Goal: Task Accomplishment & Management: Manage account settings

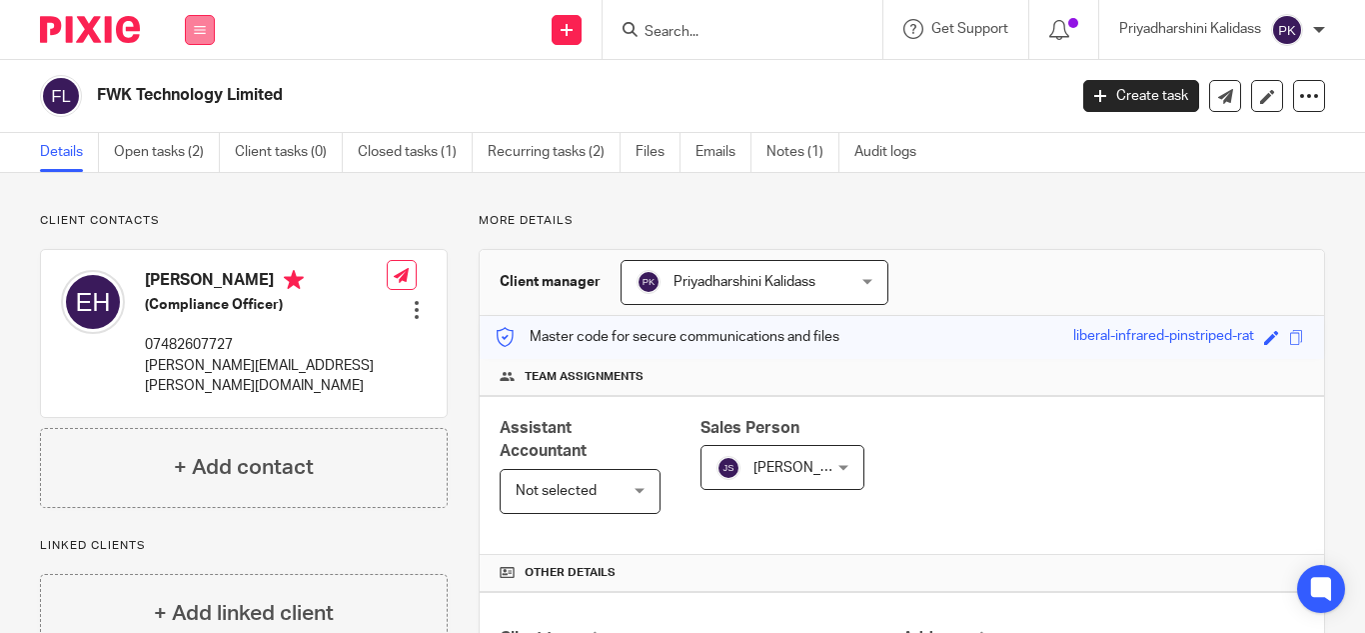
click at [196, 41] on button at bounding box center [200, 30] width 30 height 30
click at [202, 92] on link "Work" at bounding box center [189, 93] width 32 height 14
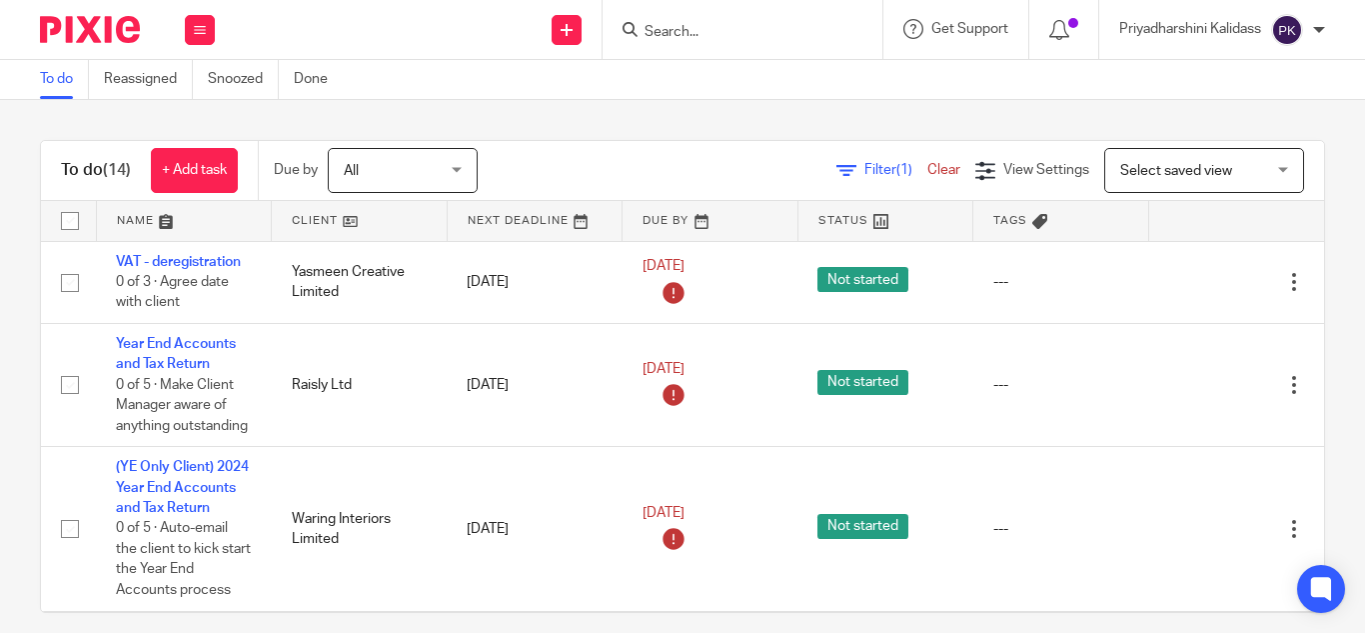
click at [701, 29] on input "Search" at bounding box center [733, 33] width 180 height 18
type input "elfact"
click at [716, 71] on link at bounding box center [763, 78] width 248 height 30
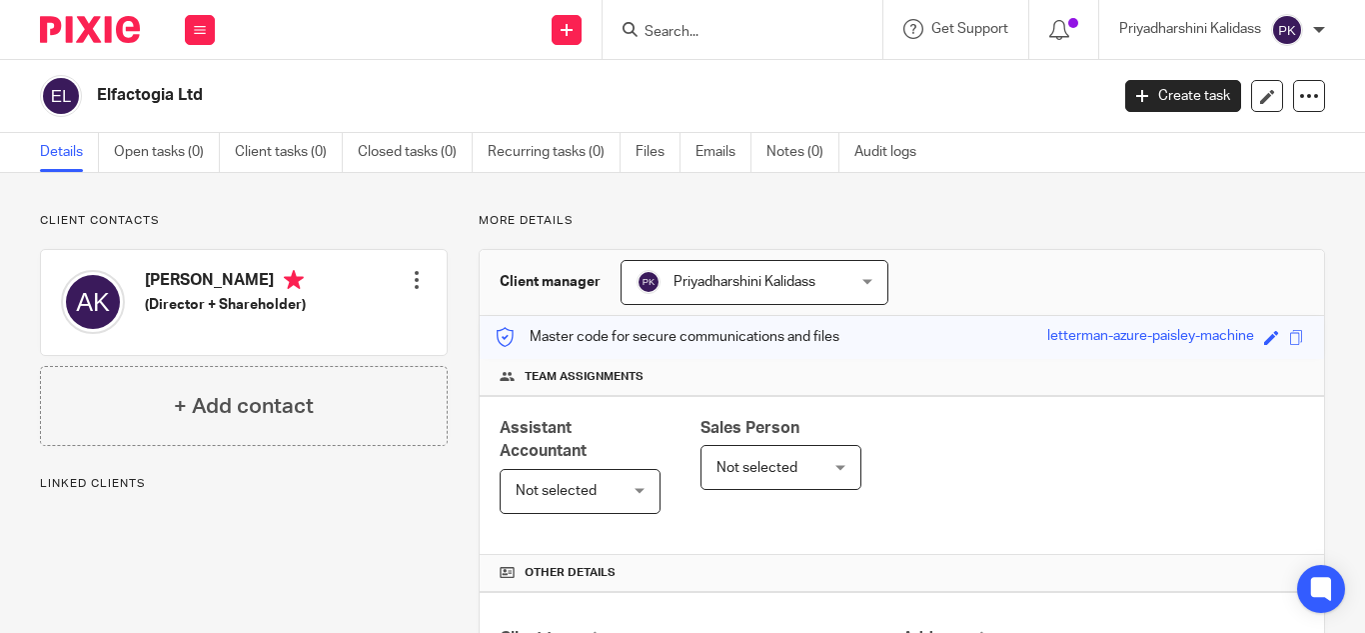
scroll to position [457, 0]
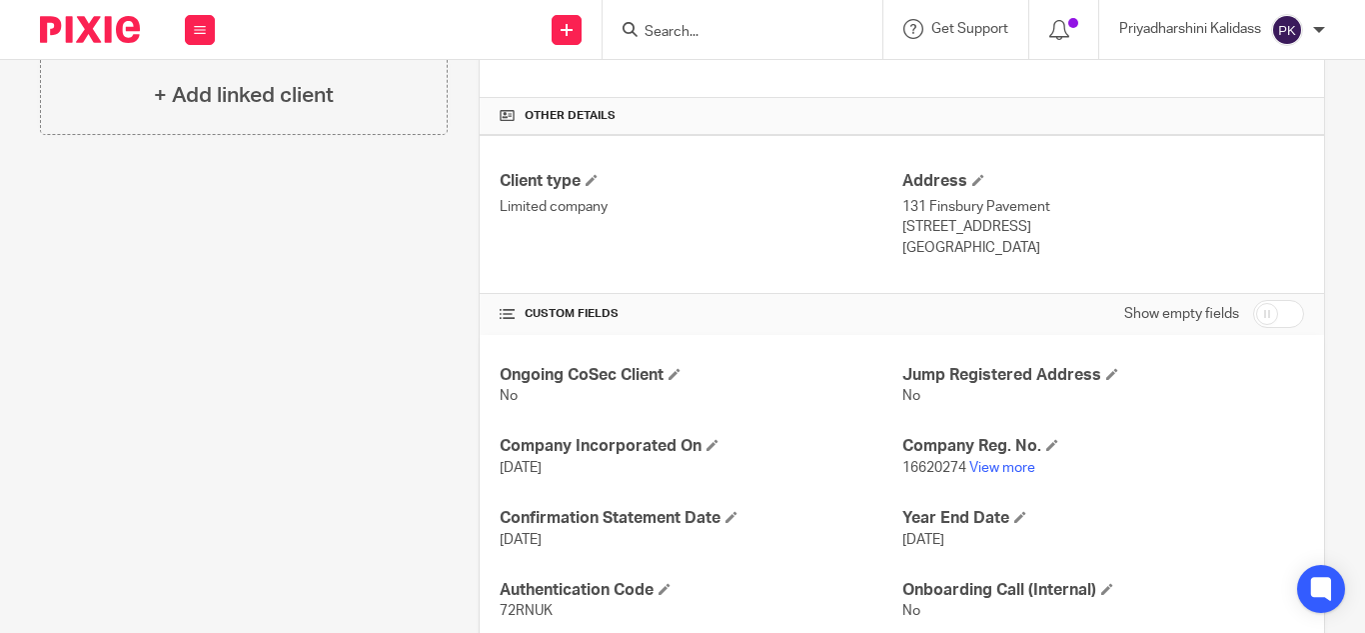
click at [994, 468] on link "View more" at bounding box center [1002, 468] width 66 height 14
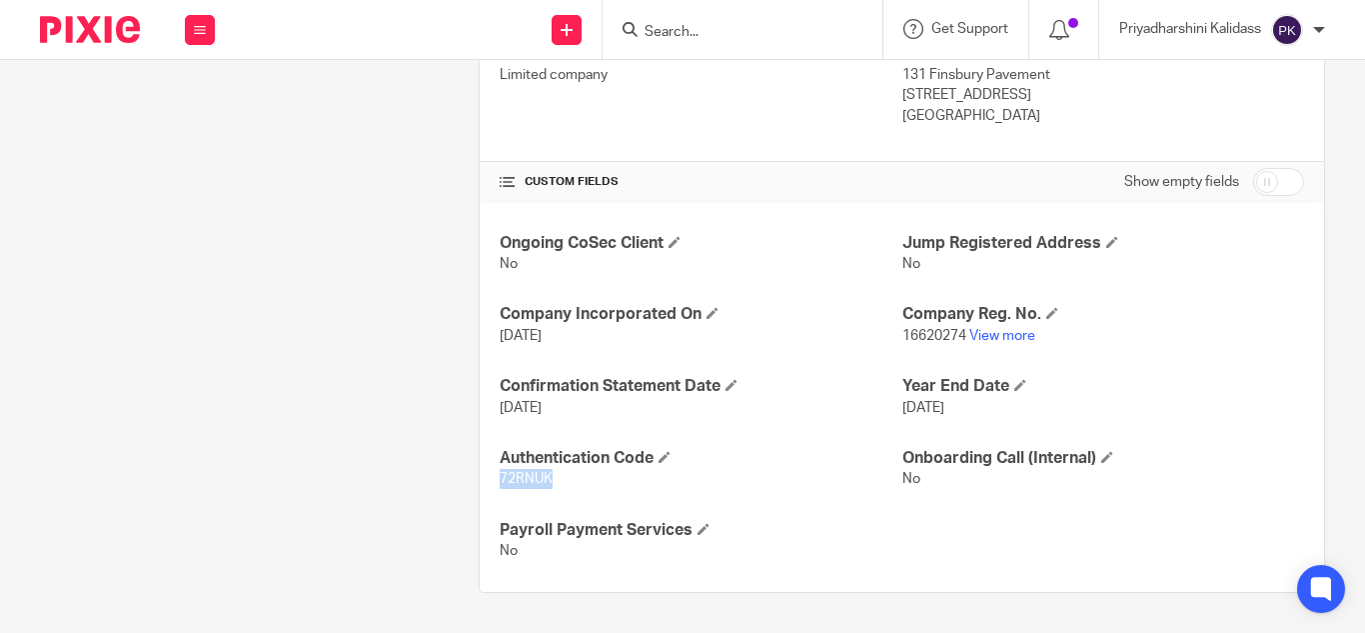
drag, startPoint x: 569, startPoint y: 486, endPoint x: 495, endPoint y: 477, distance: 74.5
click at [500, 477] on p "72RNUK" at bounding box center [701, 479] width 402 height 20
copy span "72RNUK"
click at [677, 27] on input "Search" at bounding box center [733, 33] width 180 height 18
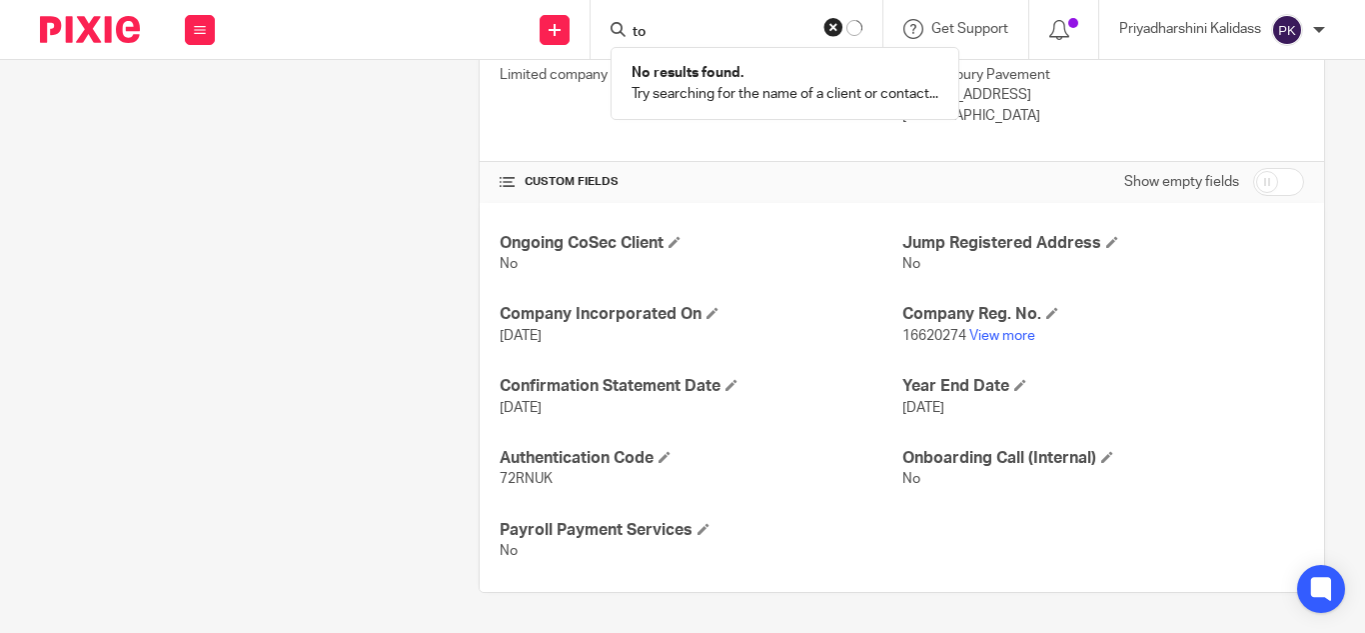
type input "t"
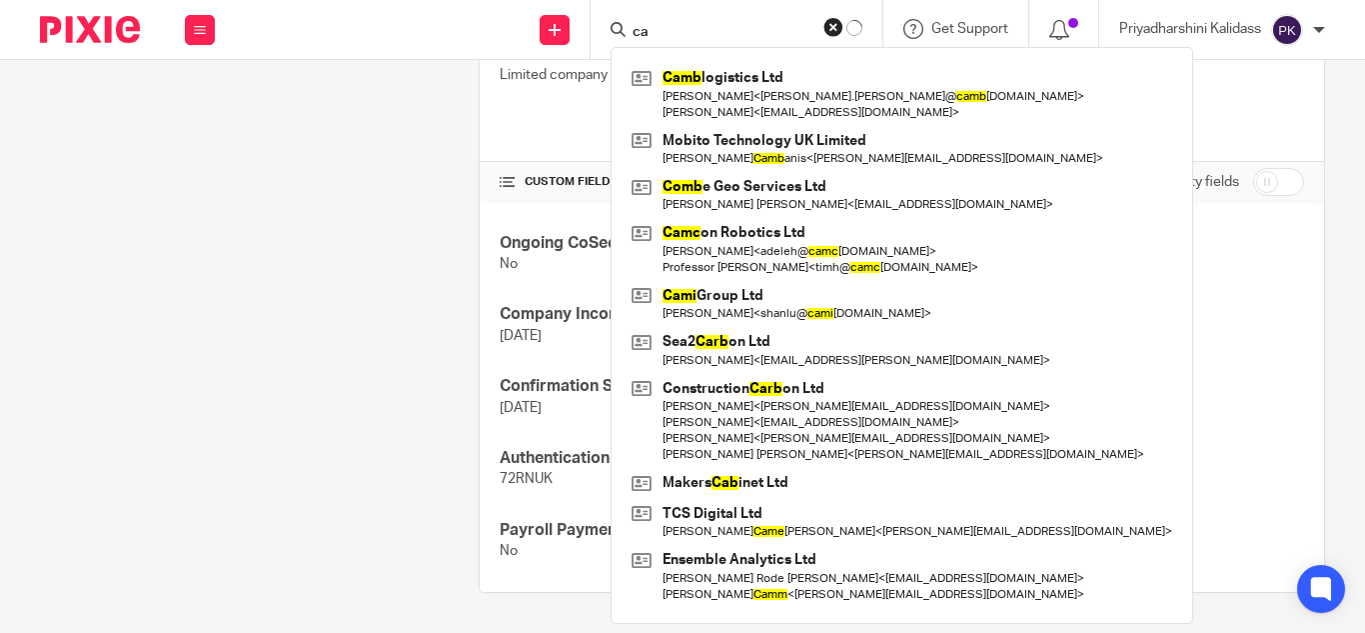
type input "c"
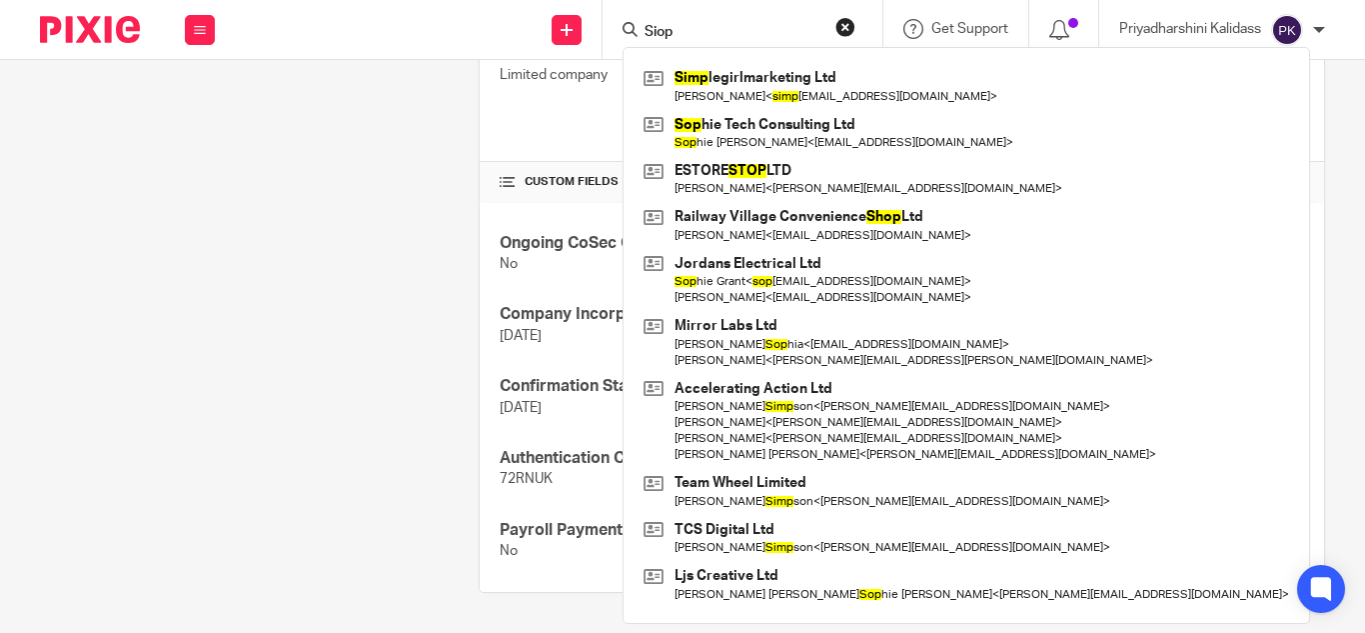
type input "Siop"
click at [364, 294] on div "Client contacts Alla Kwieder (Director + Shareholder) Edit contact Create clien…" at bounding box center [228, 108] width 439 height 968
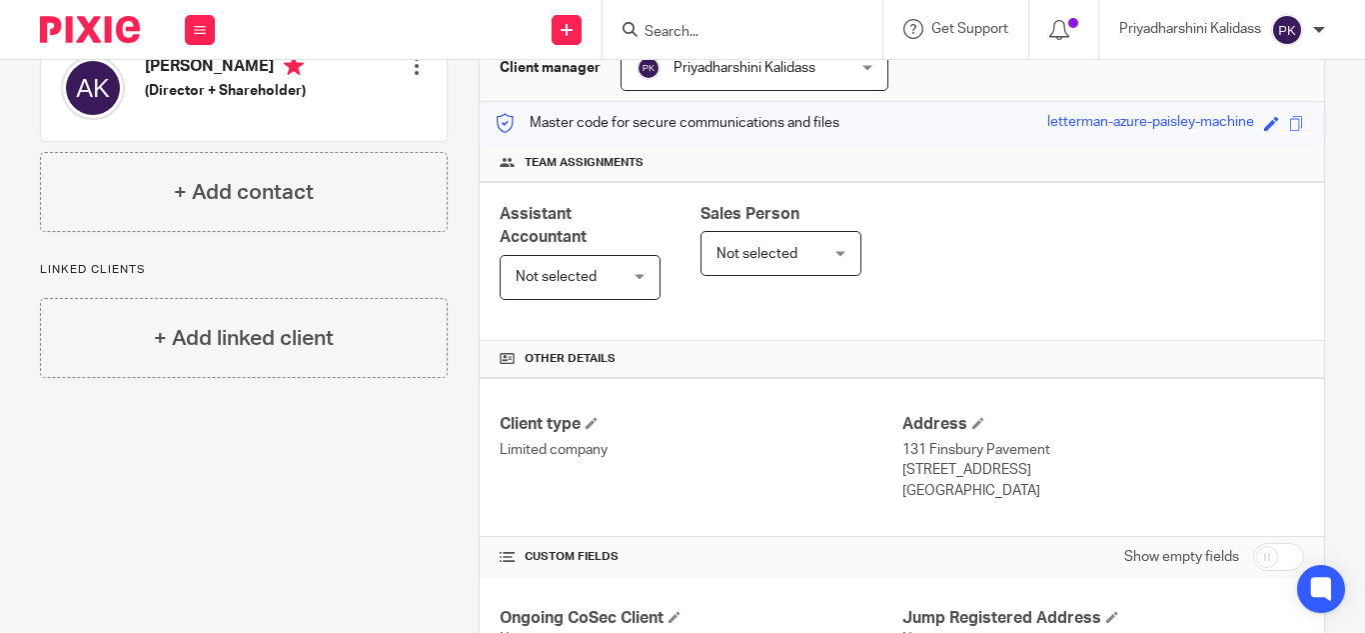
scroll to position [0, 0]
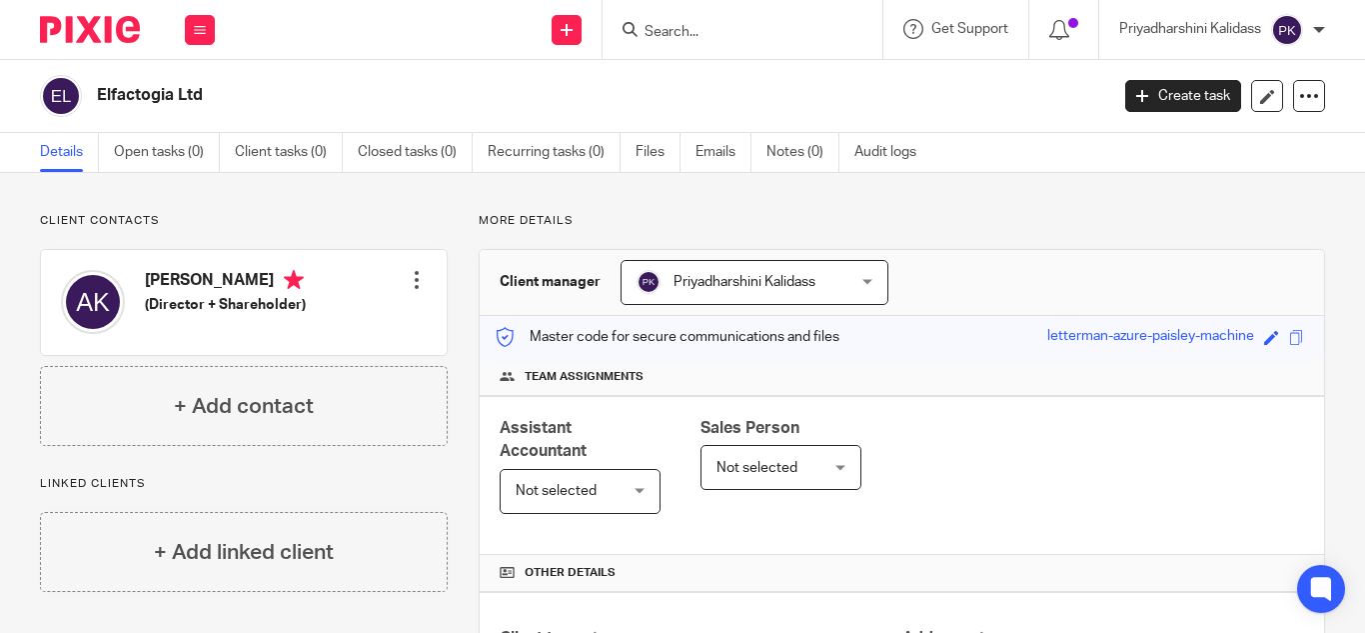
drag, startPoint x: 773, startPoint y: 42, endPoint x: 743, endPoint y: 33, distance: 31.3
click at [743, 33] on form at bounding box center [749, 29] width 213 height 25
click at [743, 33] on input "Search" at bounding box center [733, 33] width 180 height 18
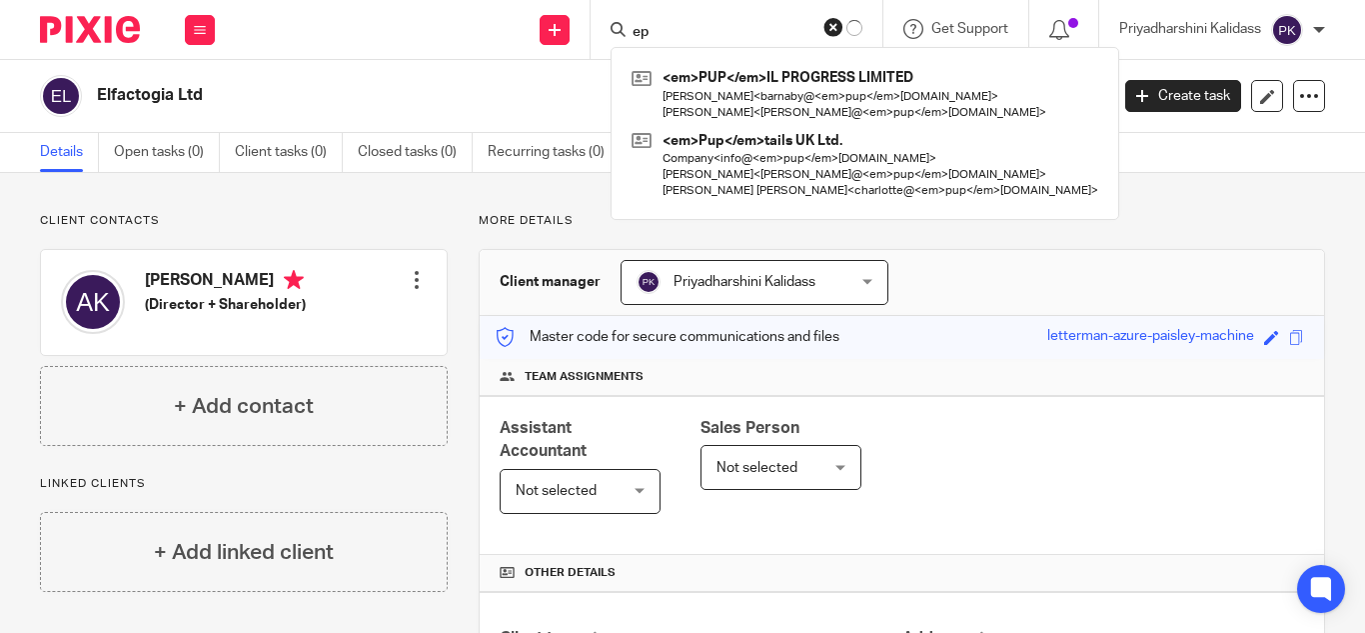
type input "e"
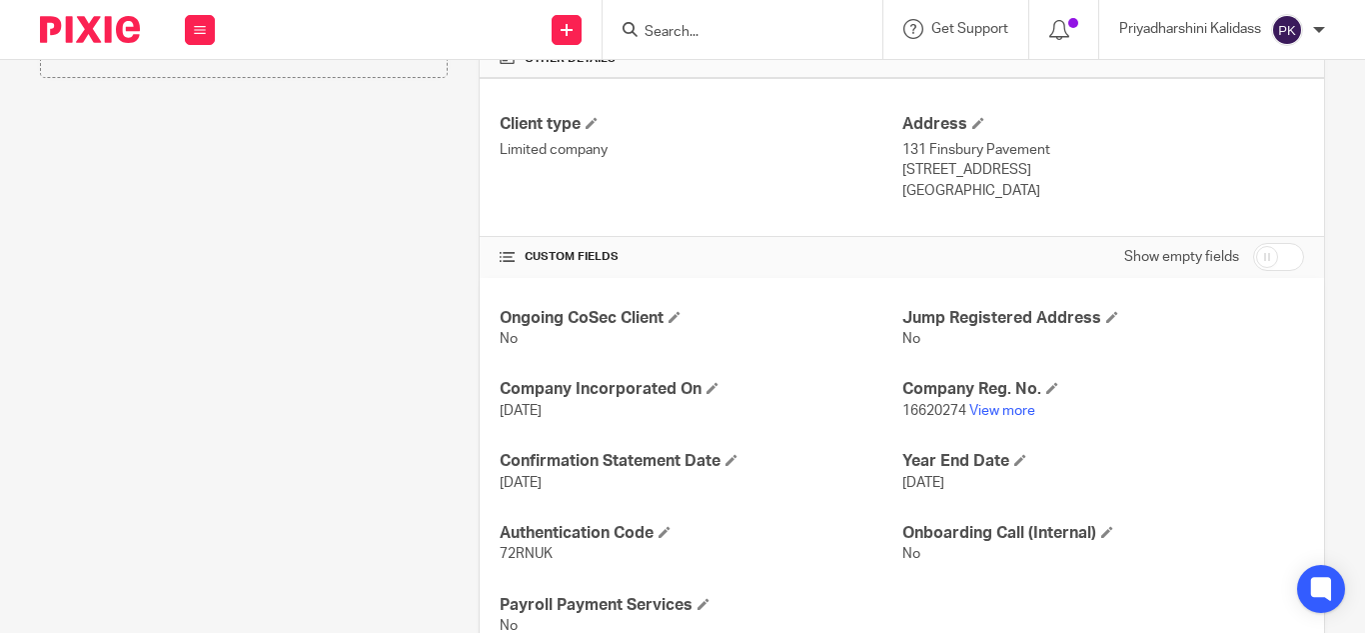
scroll to position [543, 0]
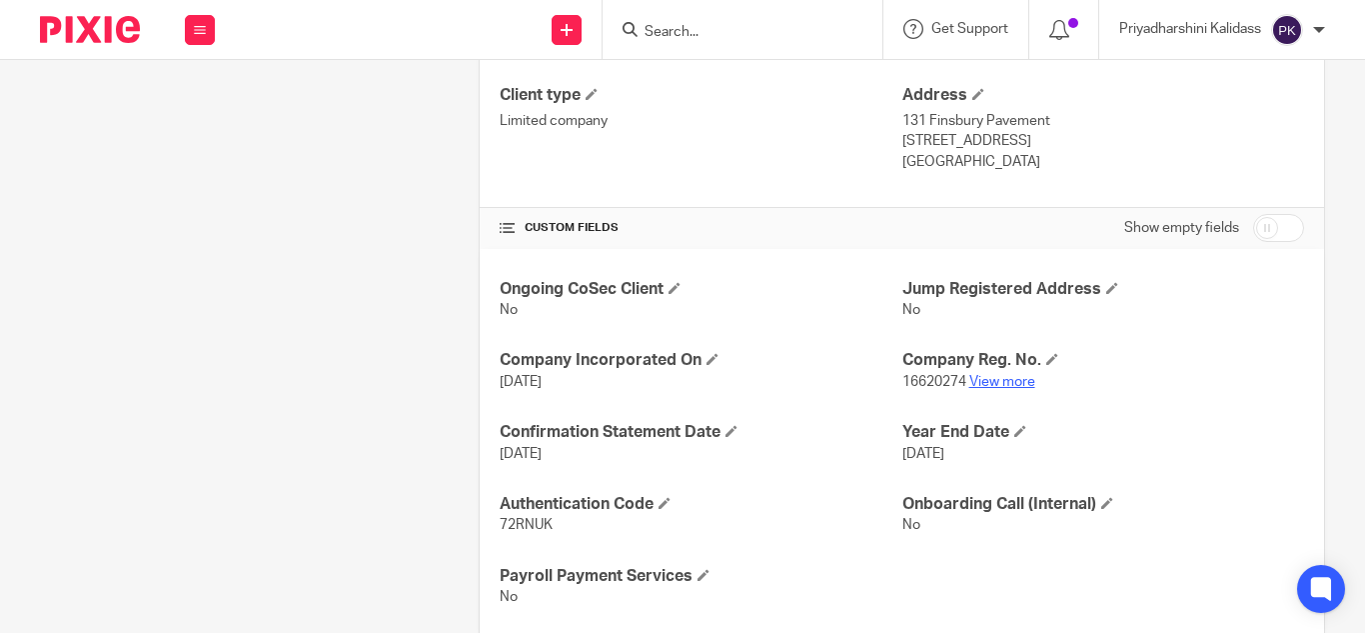
click at [993, 381] on link "View more" at bounding box center [1002, 382] width 66 height 14
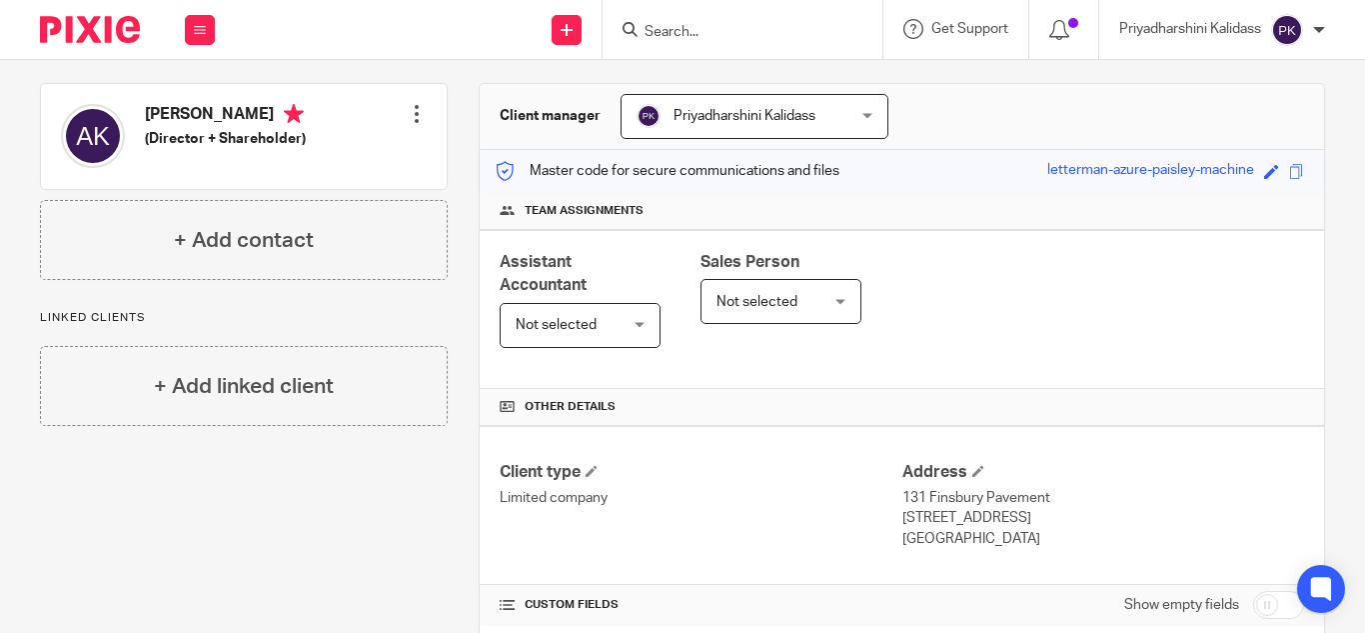
scroll to position [0, 0]
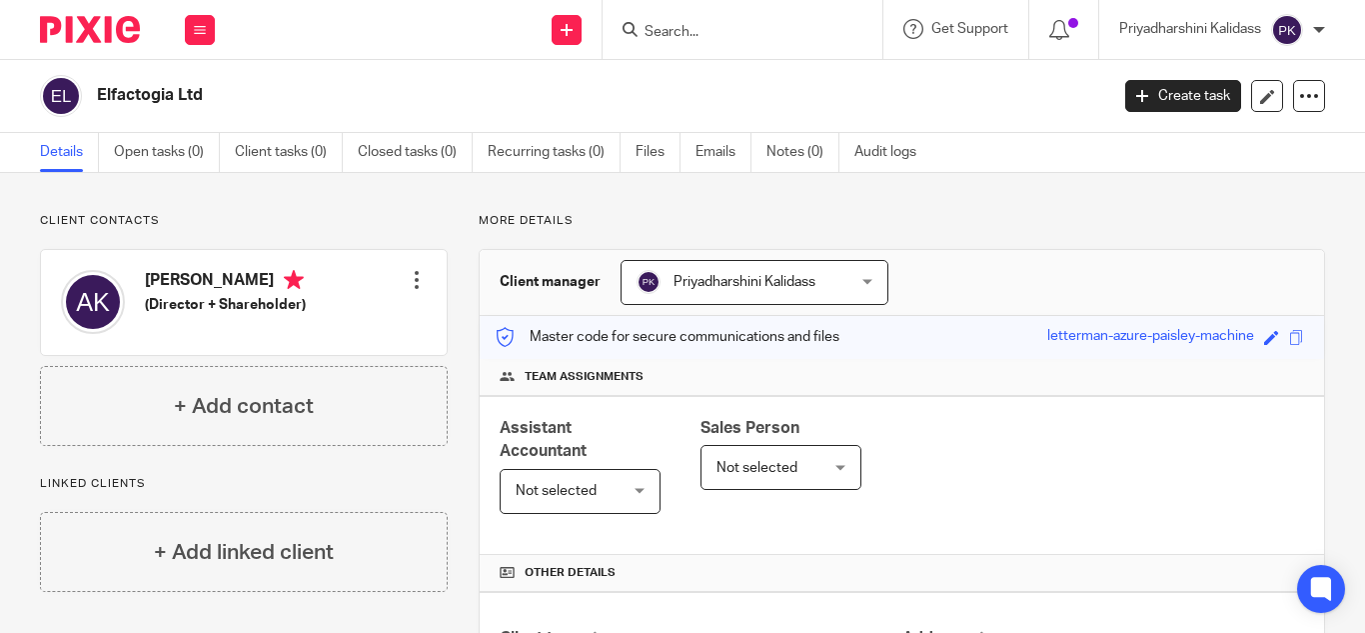
click at [691, 20] on form at bounding box center [749, 29] width 213 height 25
click at [683, 29] on input "Search" at bounding box center [733, 33] width 180 height 18
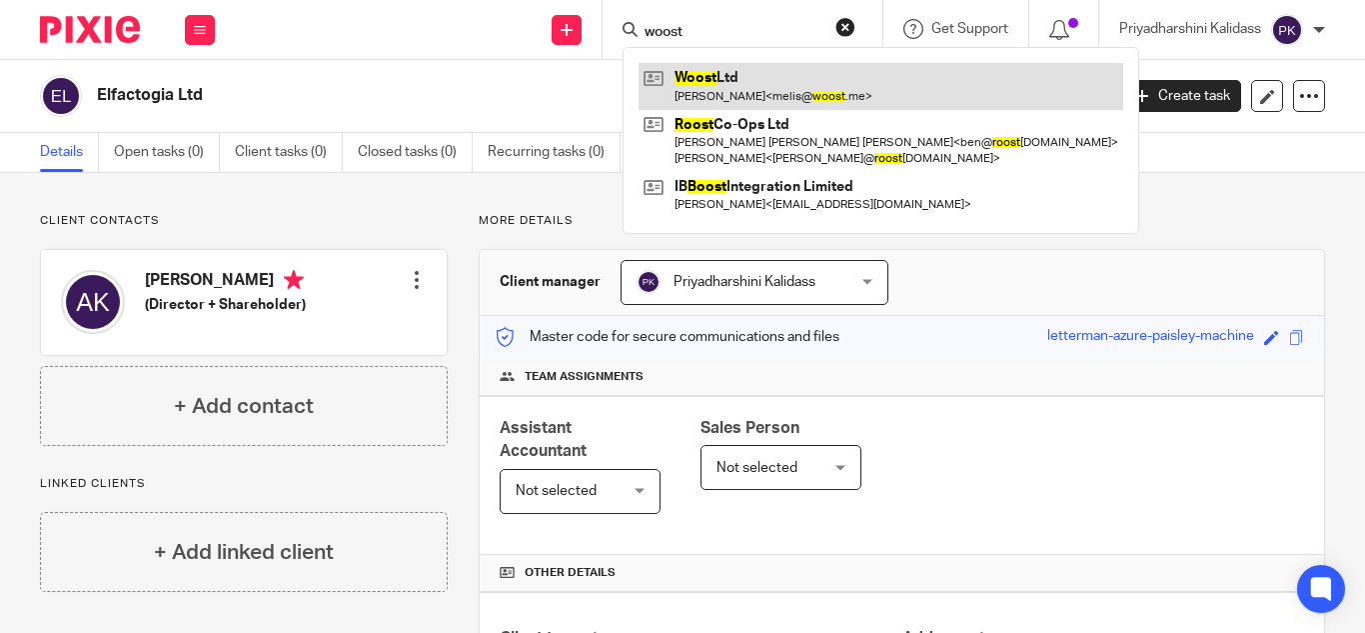
type input "woost"
click at [708, 91] on link at bounding box center [881, 86] width 485 height 46
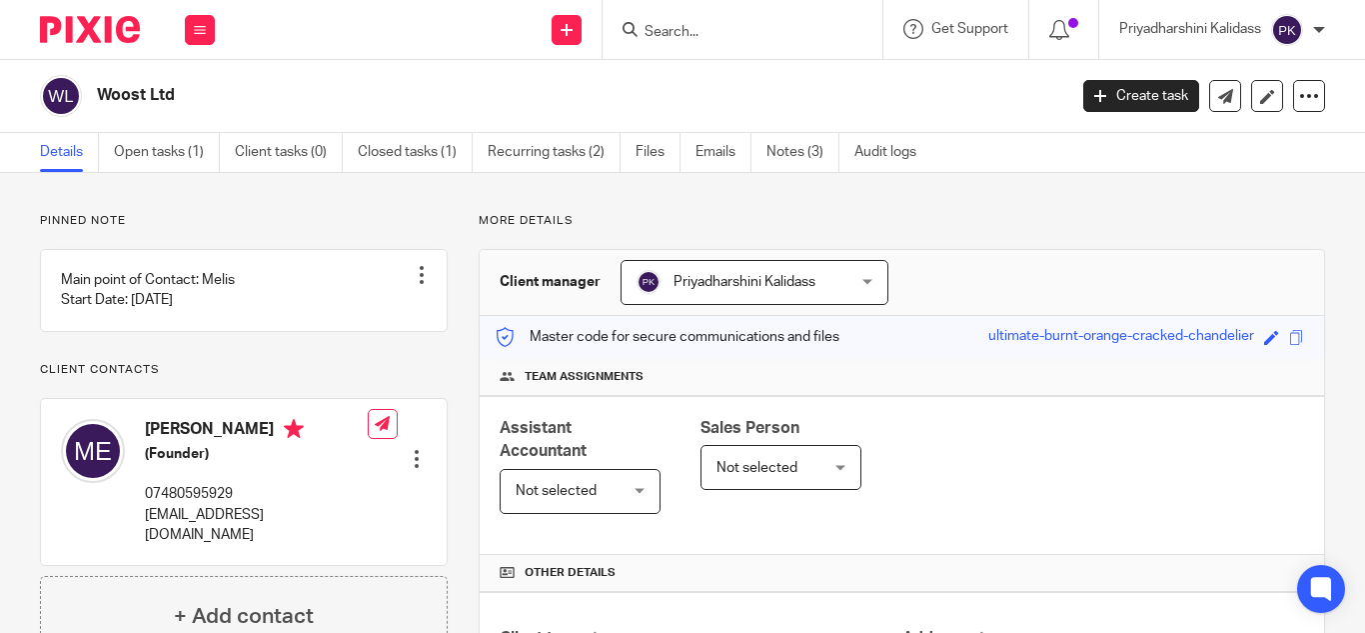
scroll to position [477, 0]
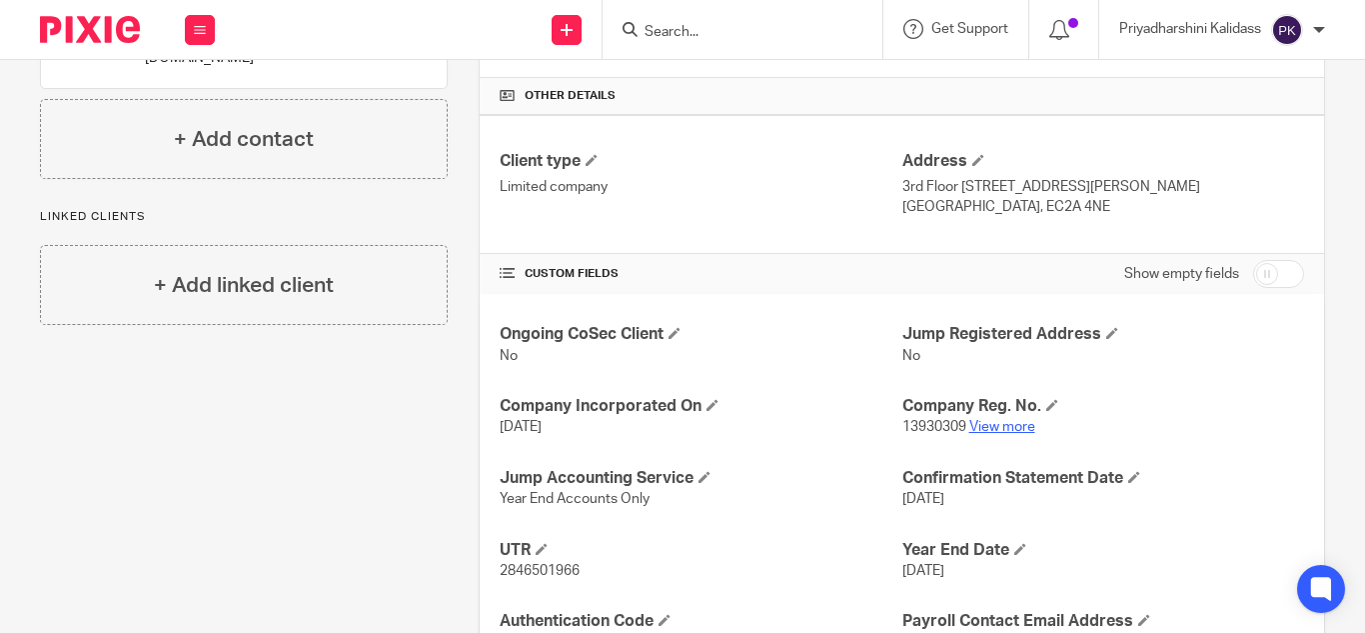
click at [976, 424] on link "View more" at bounding box center [1002, 427] width 66 height 14
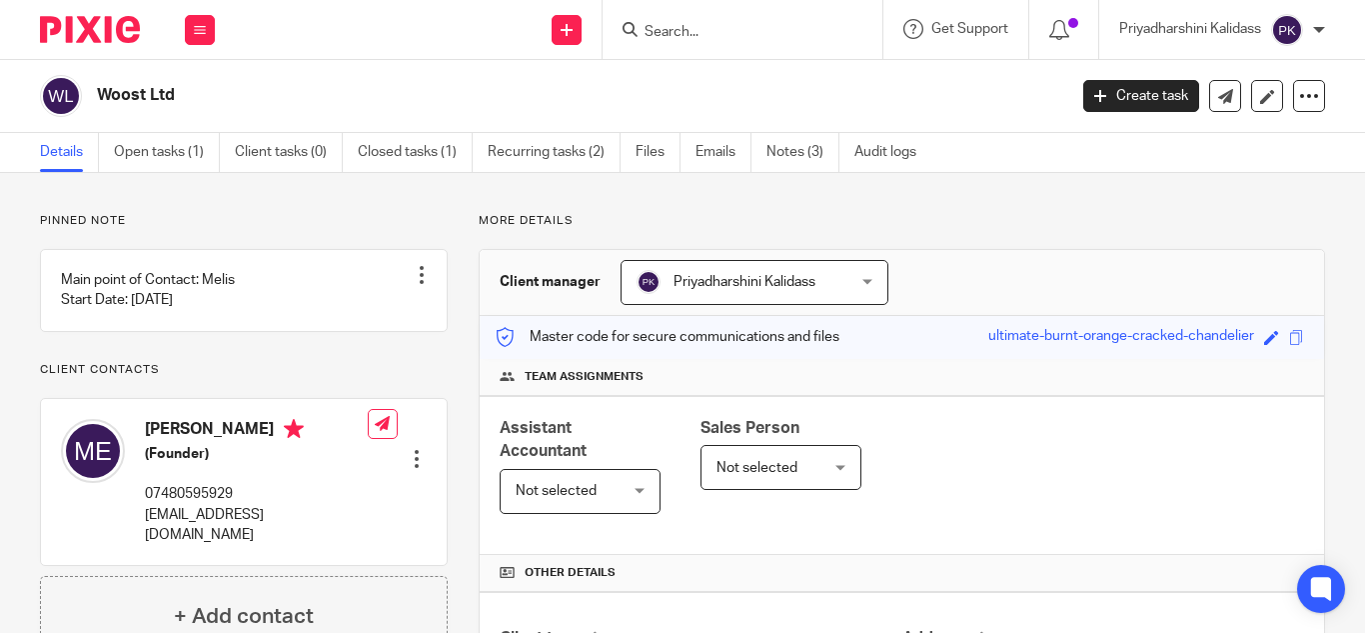
click at [649, 27] on input "Search" at bounding box center [733, 33] width 180 height 18
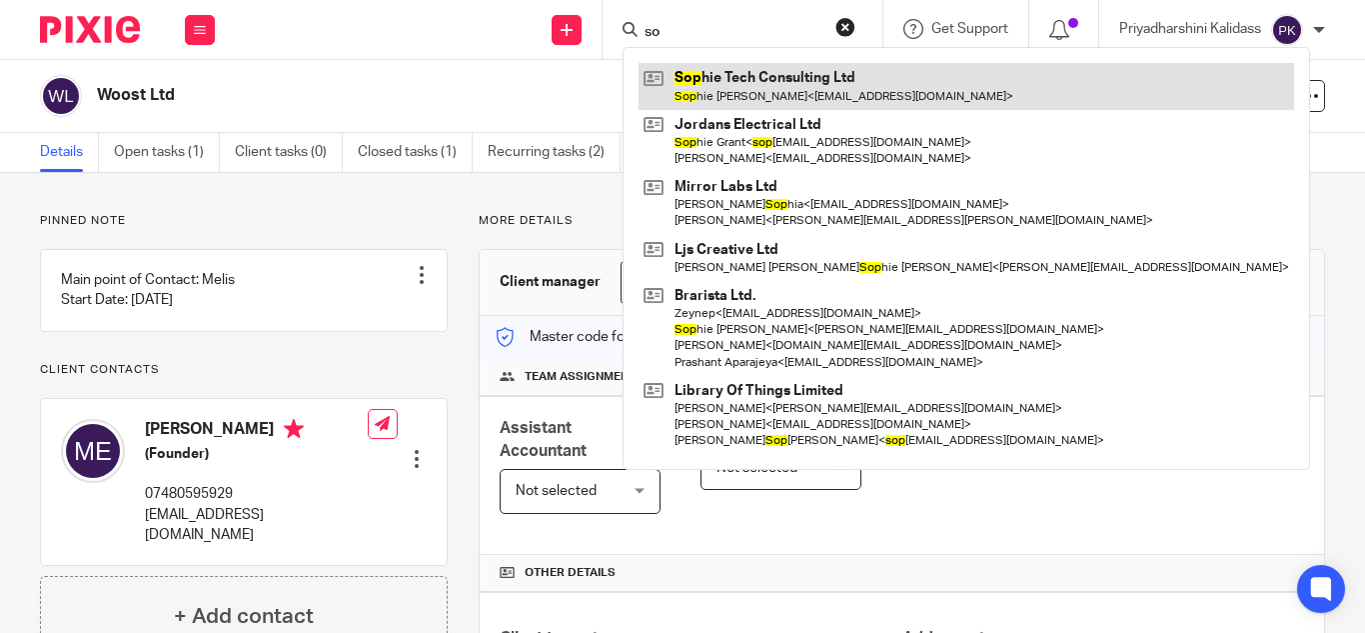
type input "s"
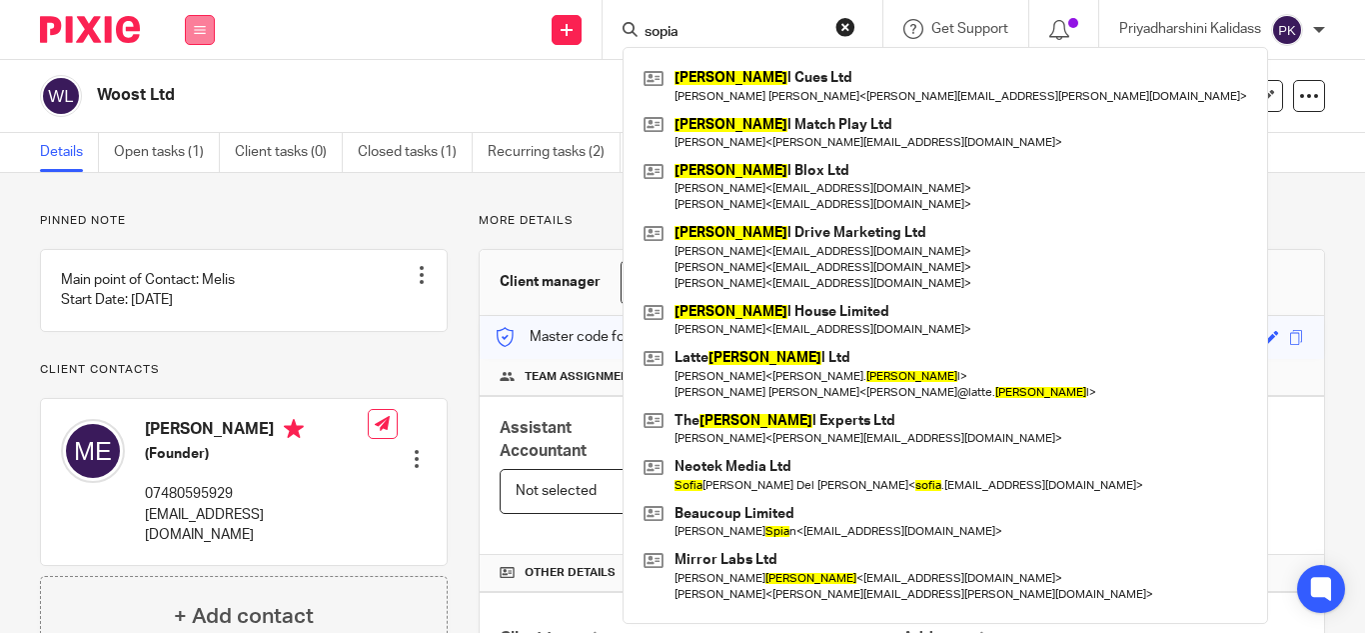
type input "sopia"
click at [190, 32] on button at bounding box center [200, 30] width 30 height 30
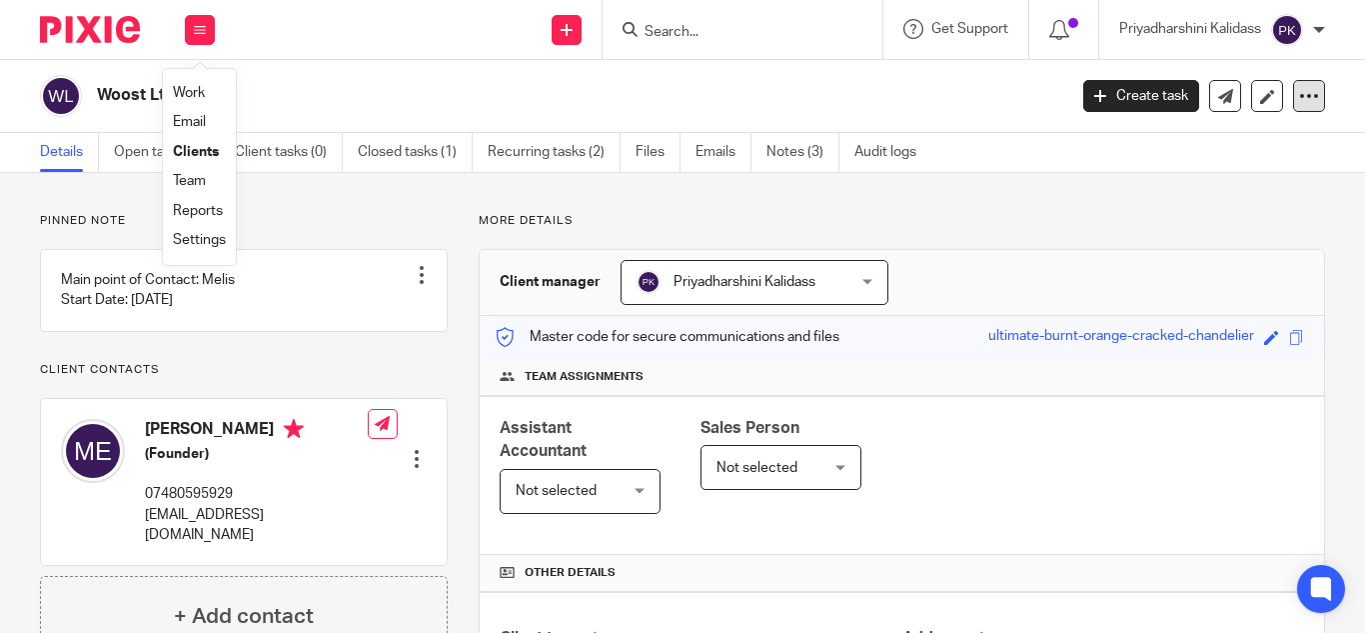
click at [1297, 106] on div at bounding box center [1309, 96] width 32 height 32
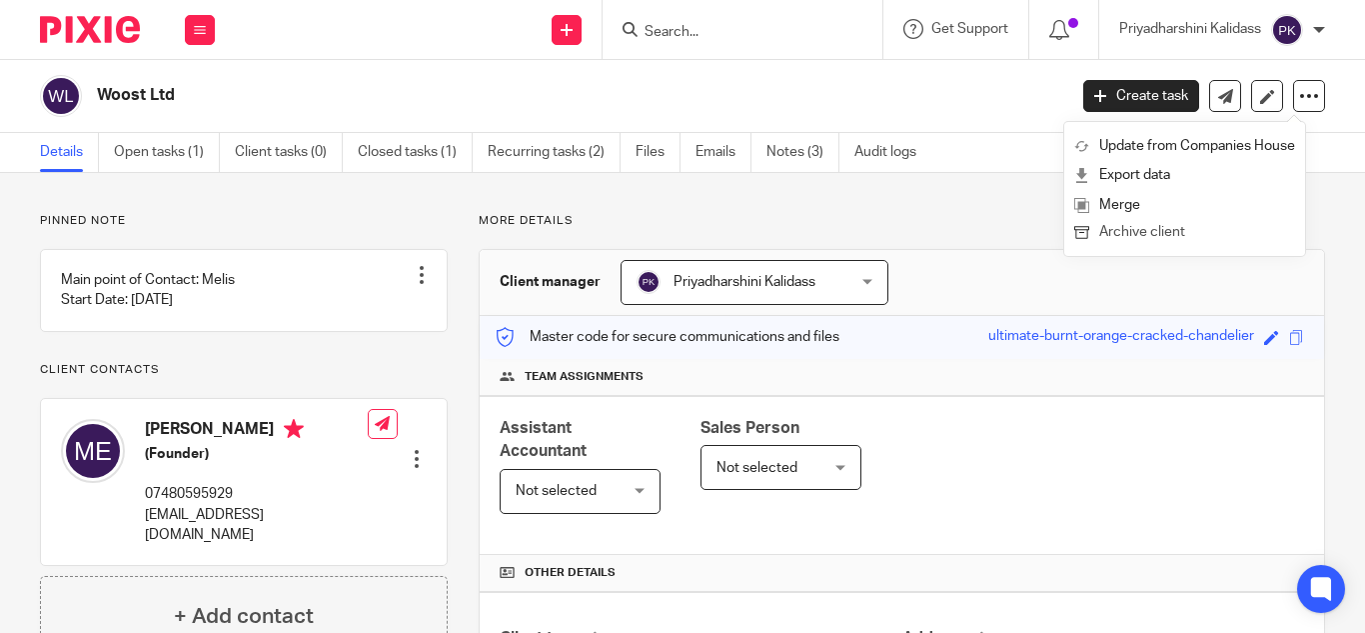
click at [1138, 231] on button "Archive client" at bounding box center [1184, 233] width 221 height 26
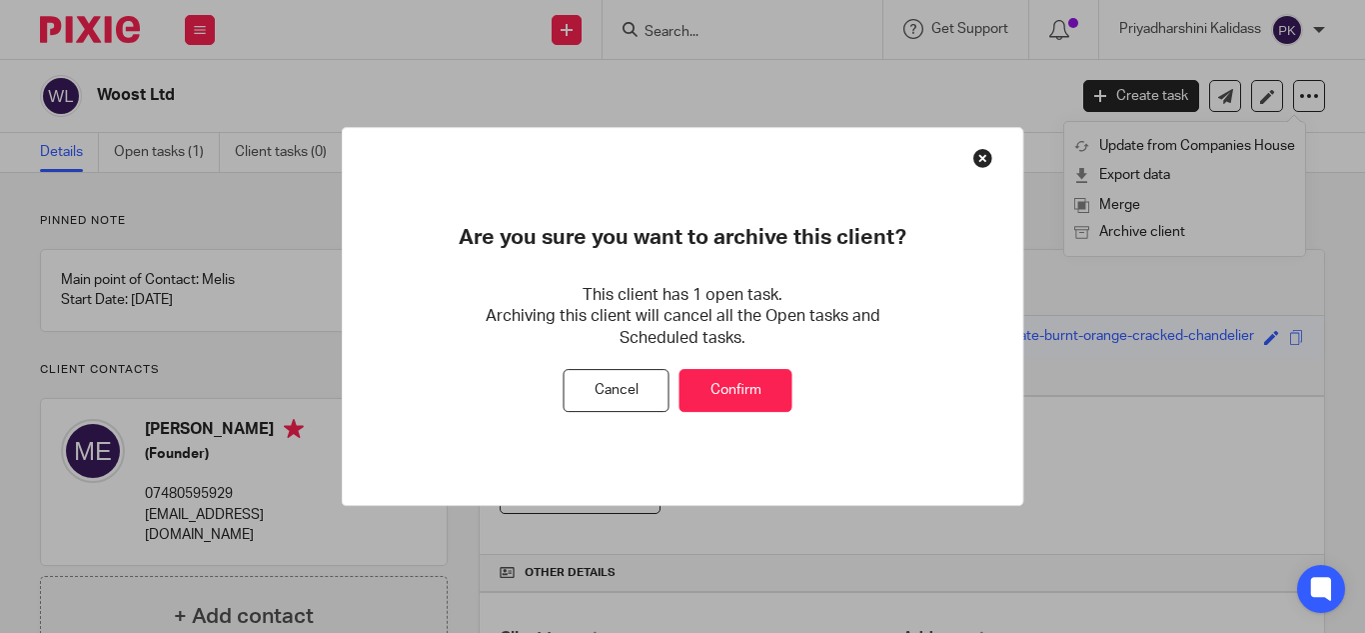
click at [981, 150] on button at bounding box center [983, 158] width 20 height 20
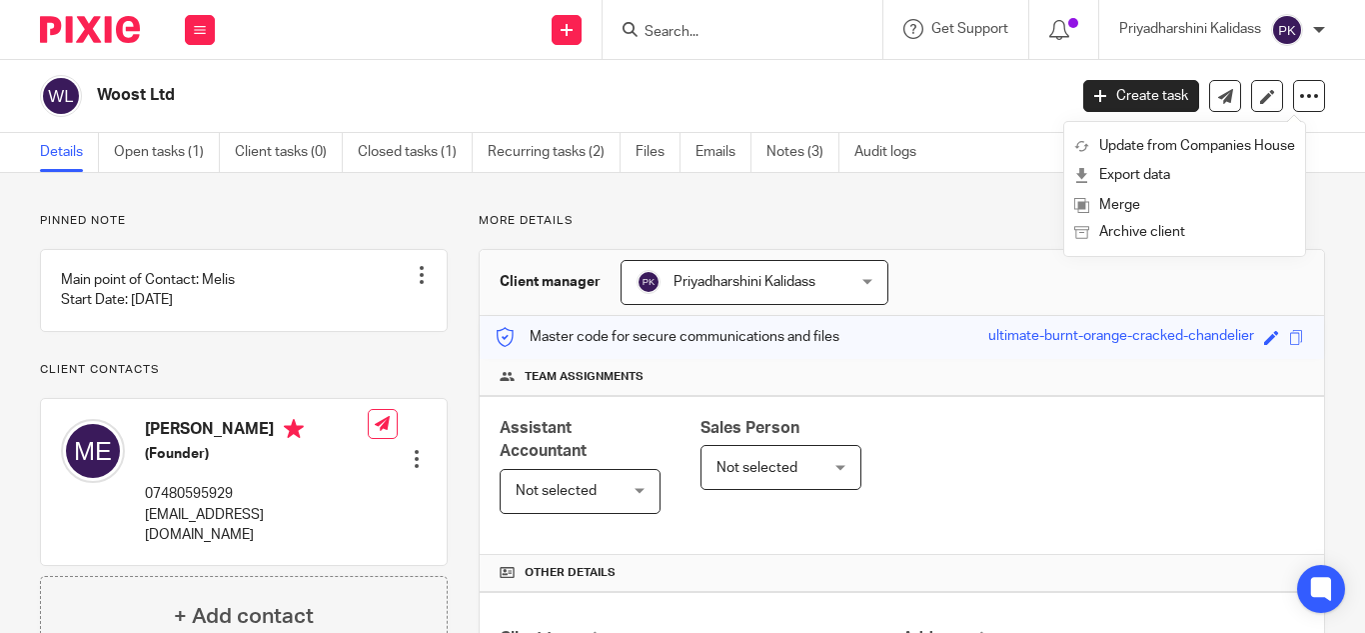
click at [1317, 21] on div "Priyadharshini Kalidass" at bounding box center [1222, 30] width 206 height 32
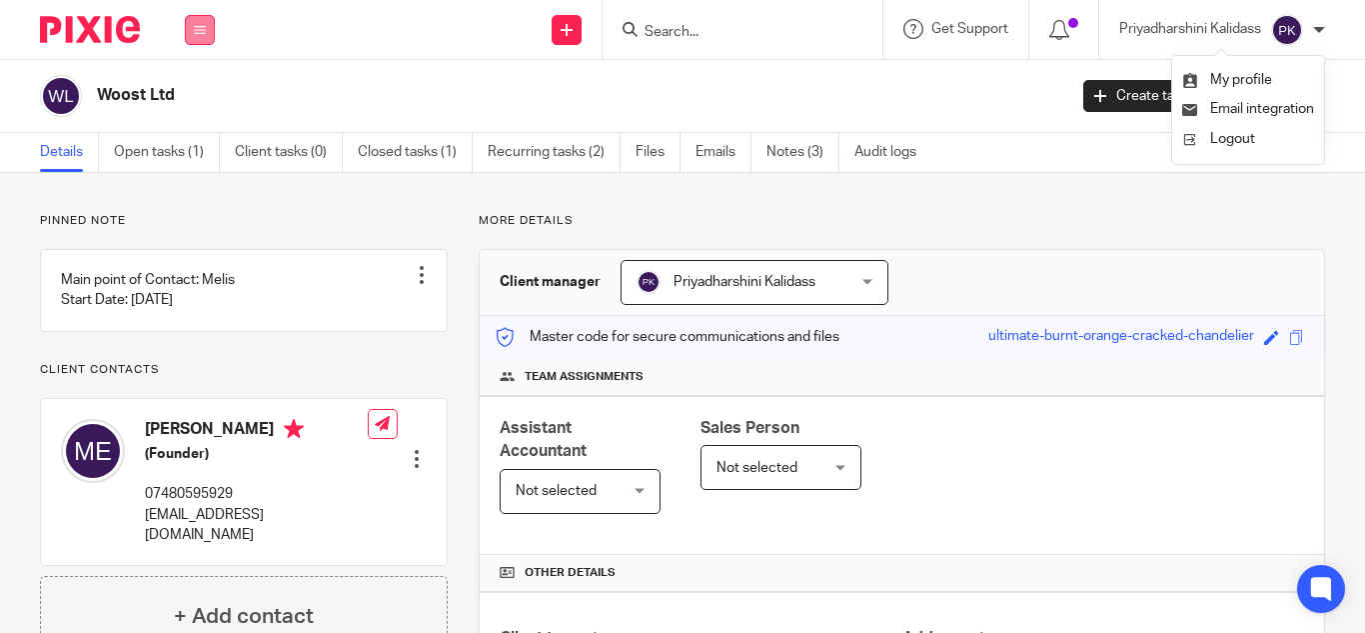
click at [198, 22] on button at bounding box center [200, 30] width 30 height 30
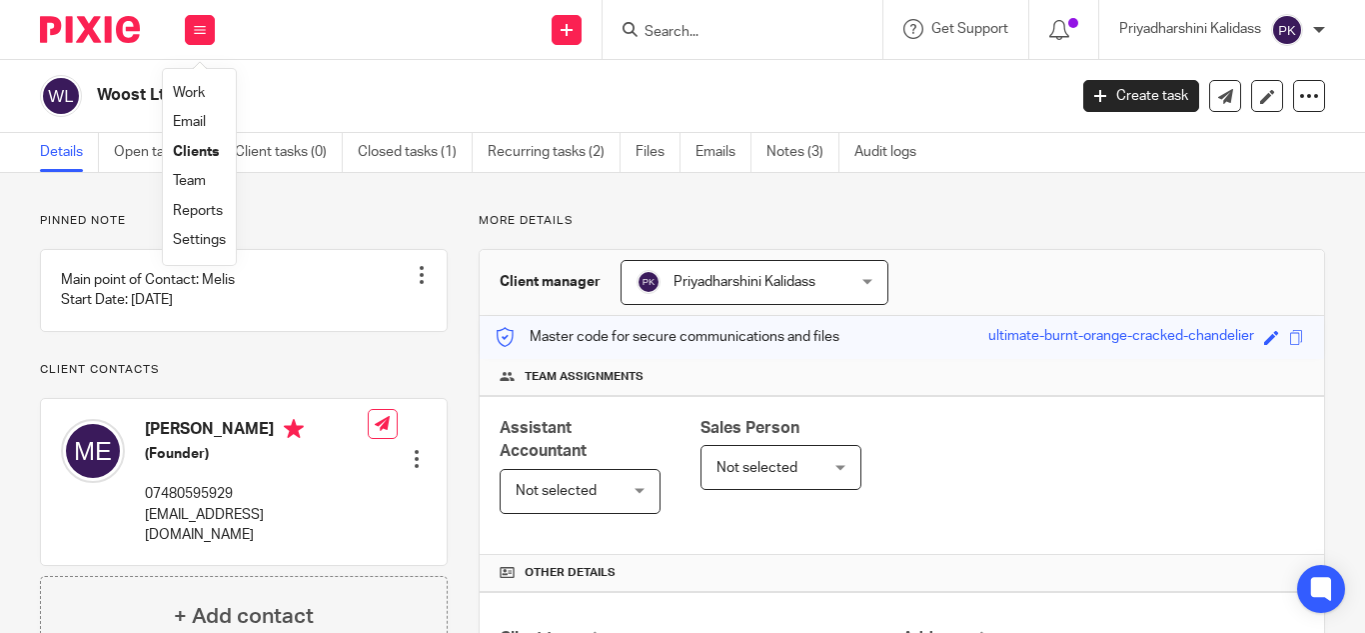
click at [213, 151] on link "Clients" at bounding box center [196, 152] width 46 height 14
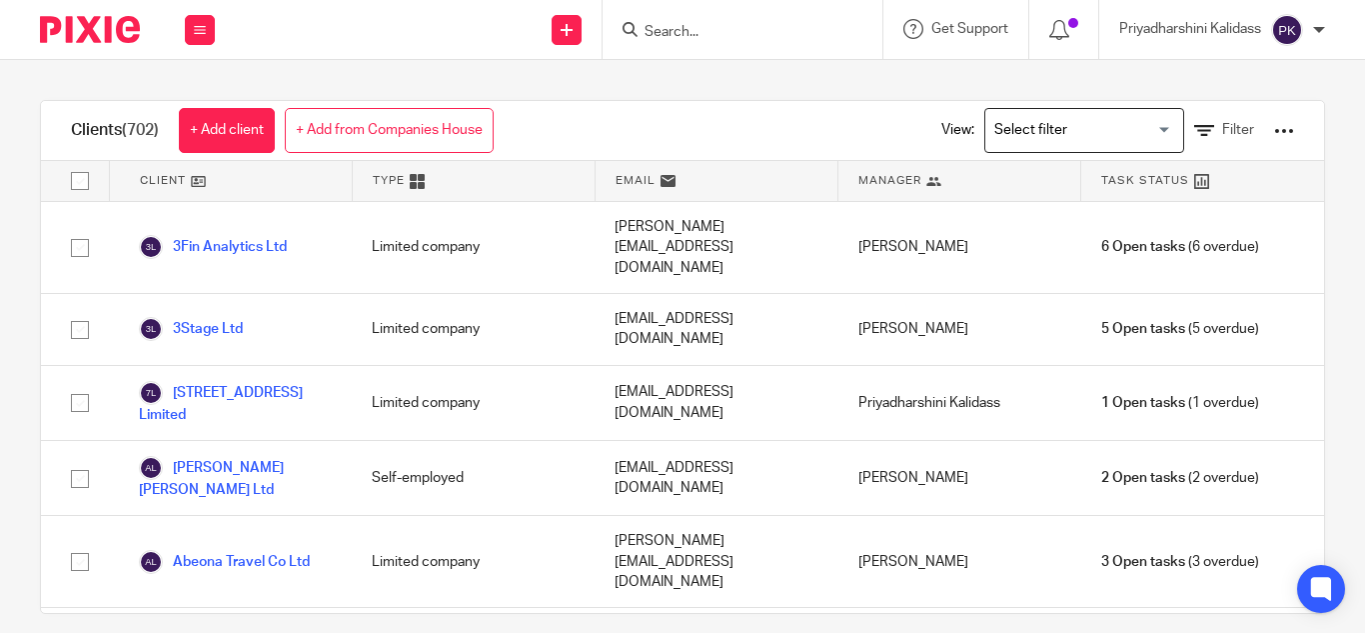
click at [1267, 128] on div "View: Loading... Filter" at bounding box center [1102, 130] width 443 height 59
click at [1274, 130] on div at bounding box center [1284, 131] width 20 height 20
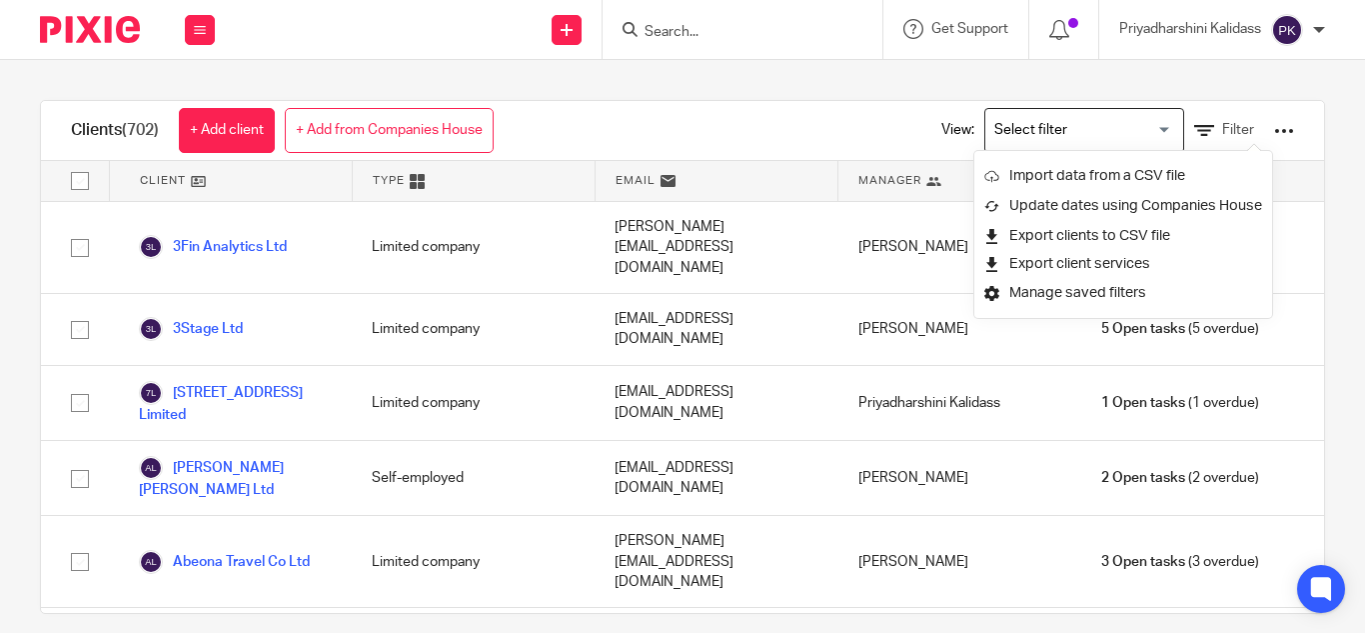
click at [1274, 130] on div at bounding box center [1284, 131] width 20 height 20
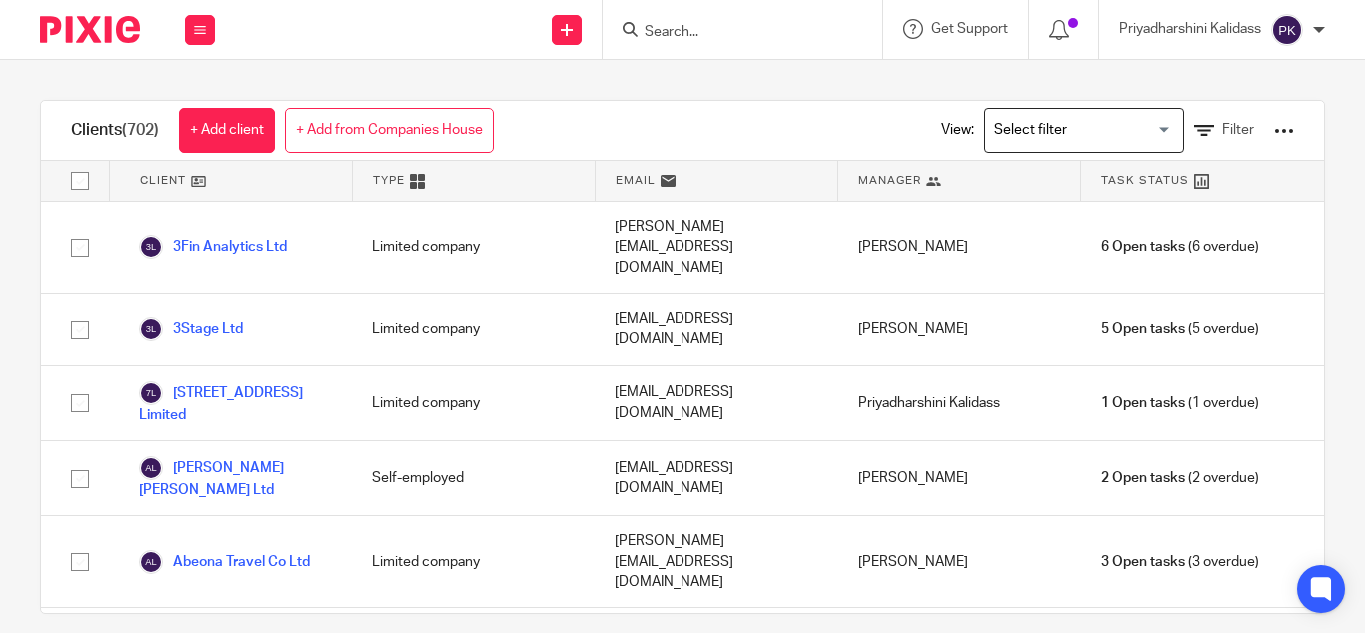
click at [1274, 130] on div at bounding box center [1284, 131] width 20 height 20
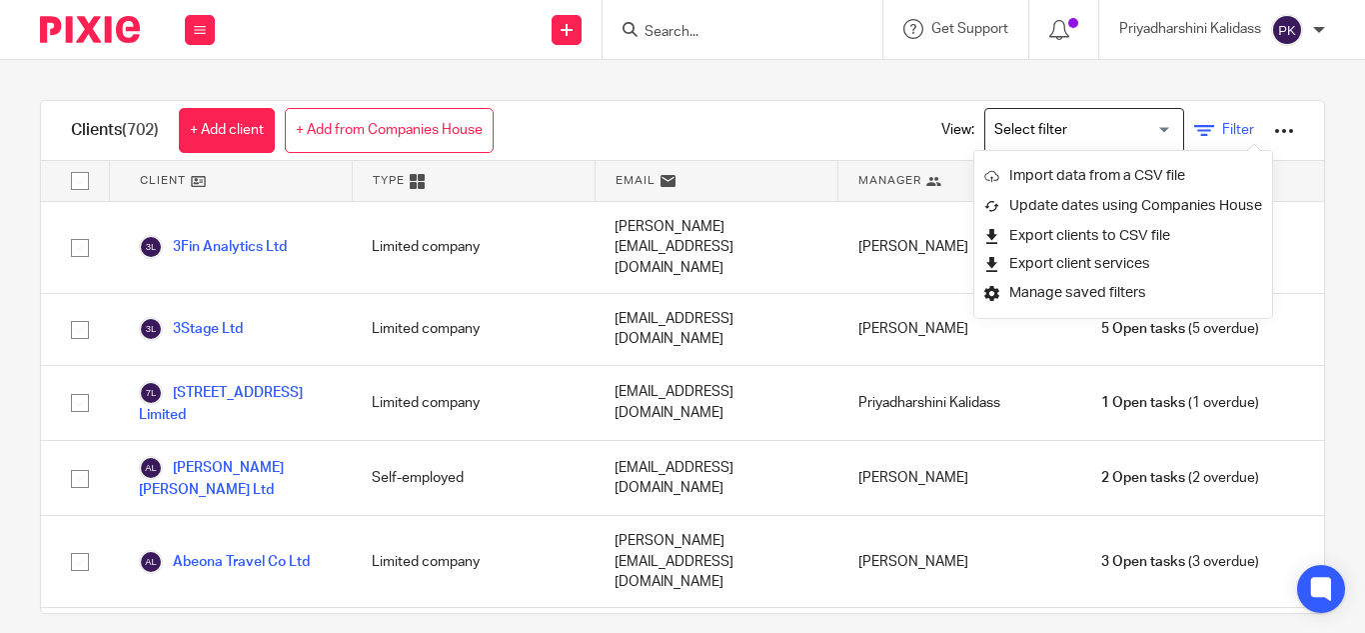
click at [1194, 124] on icon at bounding box center [1204, 131] width 20 height 20
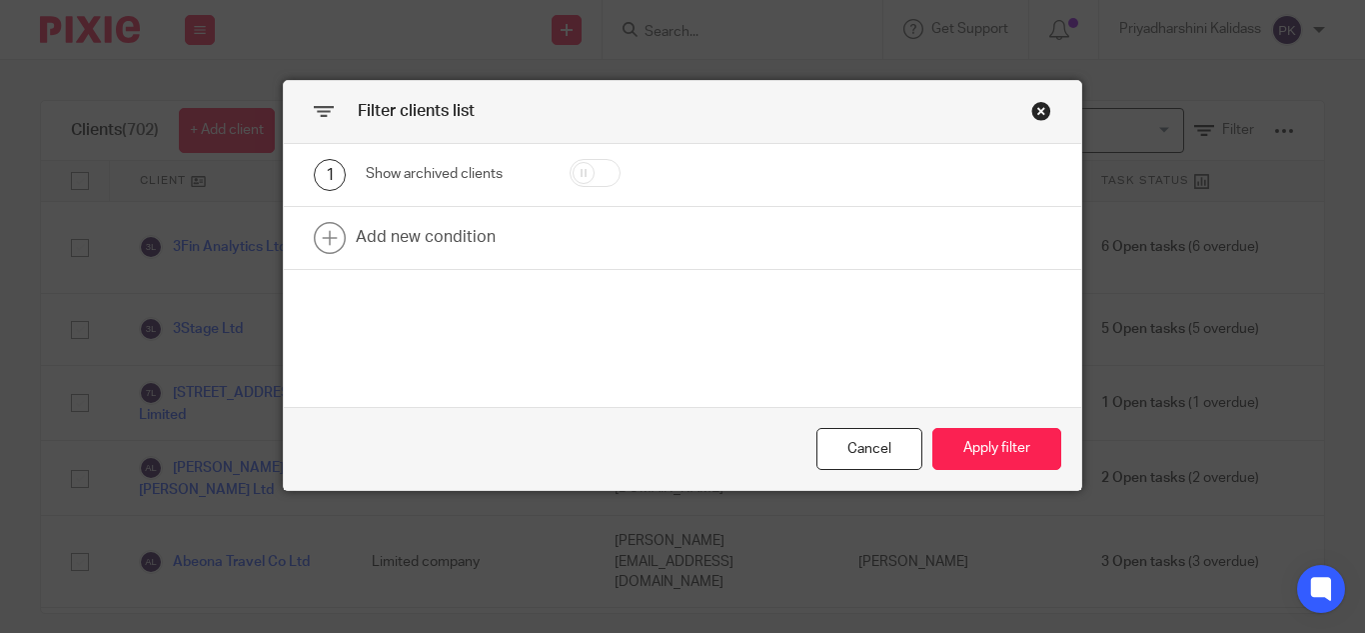
click at [577, 169] on input "checkbox" at bounding box center [595, 173] width 51 height 28
checkbox input "true"
click at [958, 438] on button "Apply filter" at bounding box center [996, 449] width 129 height 43
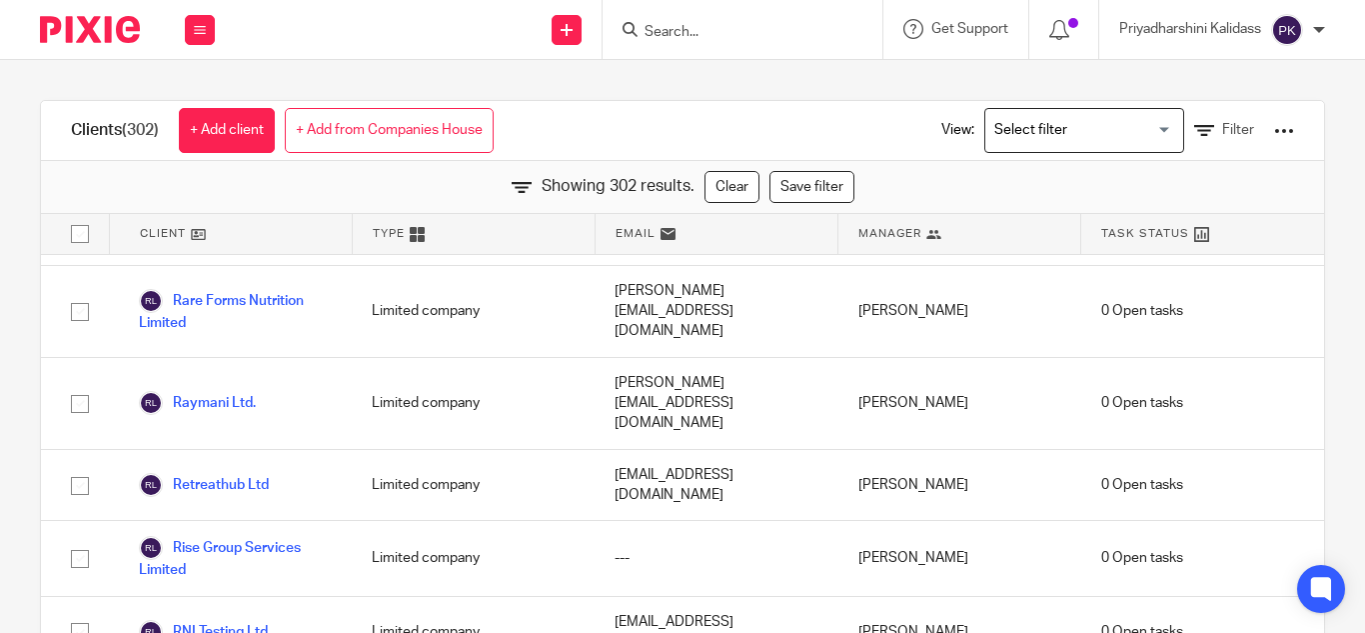
scroll to position [14840, 0]
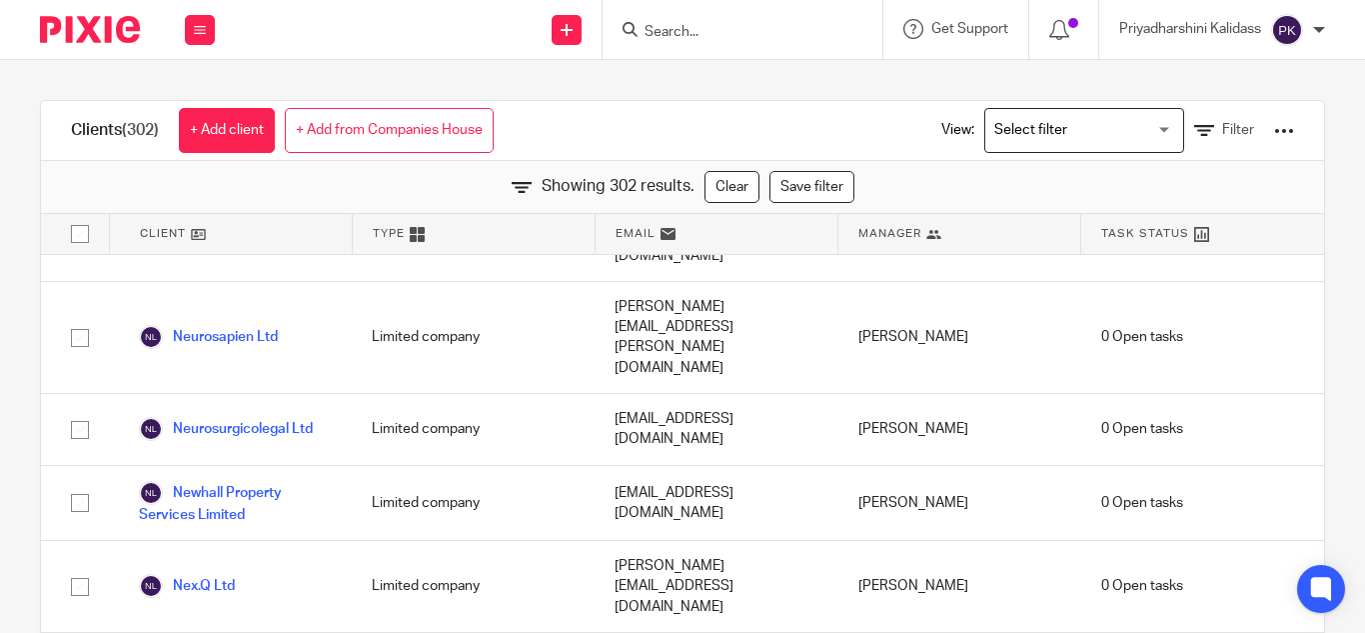
click at [766, 34] on input "Search" at bounding box center [733, 33] width 180 height 18
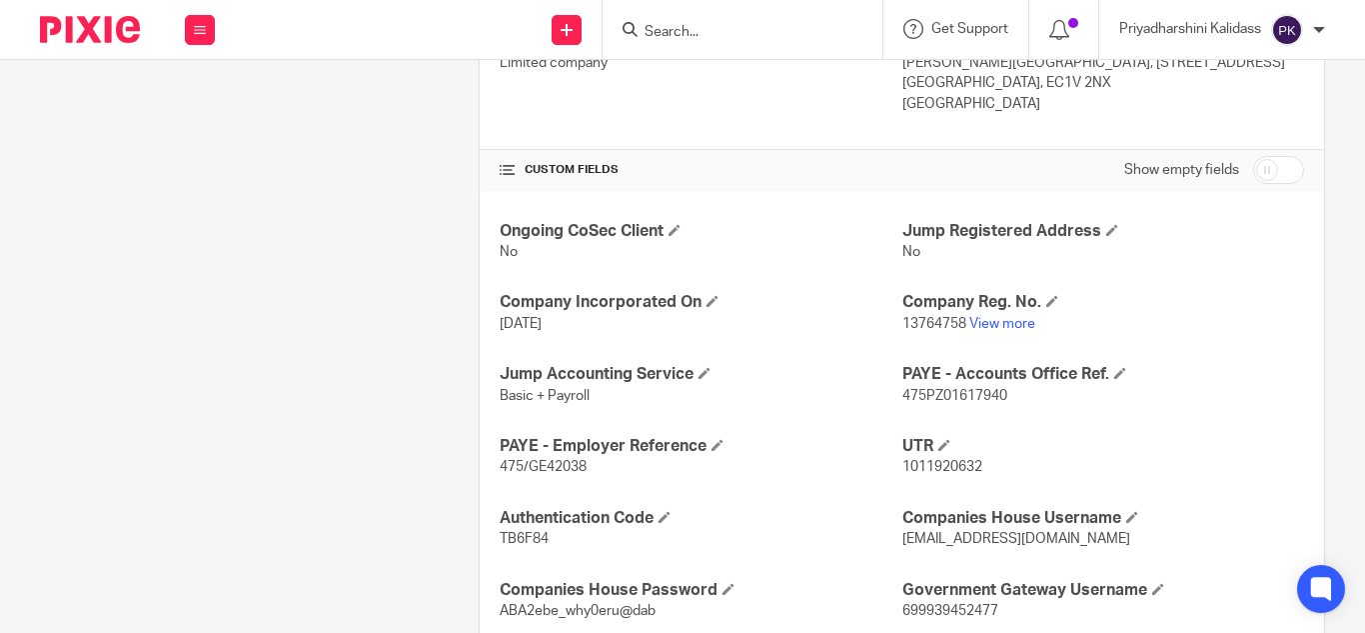
scroll to position [604, 0]
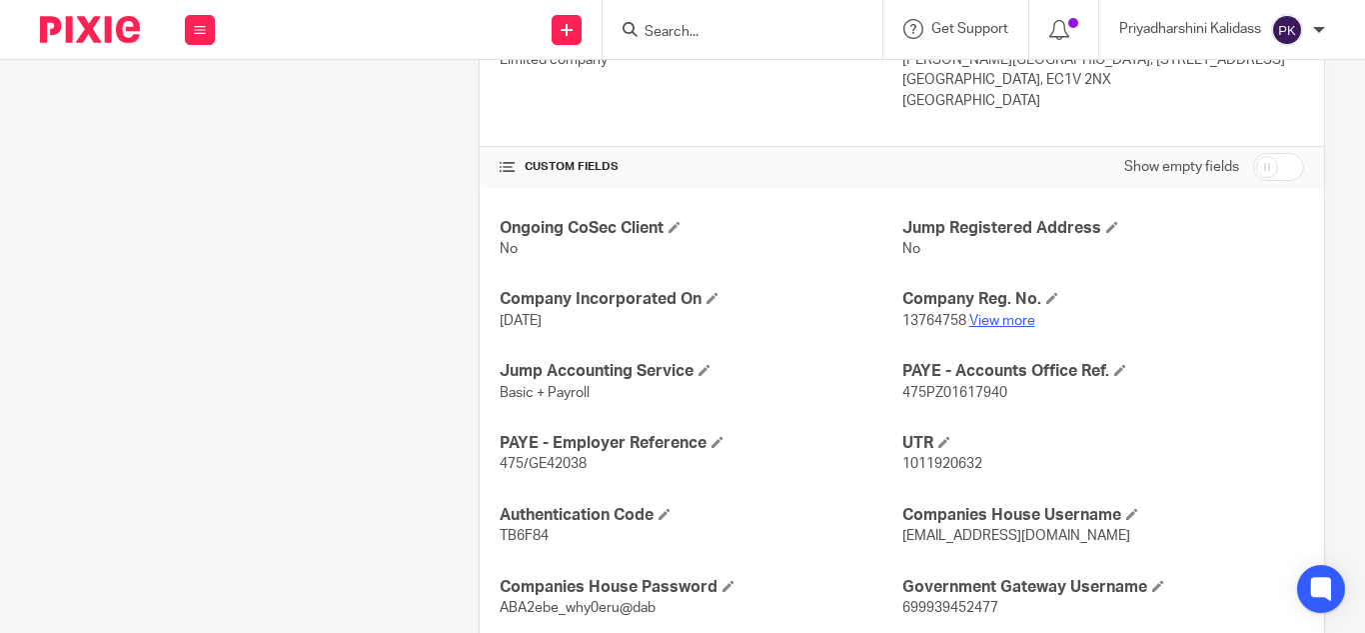
click at [1003, 326] on link "View more" at bounding box center [1002, 321] width 66 height 14
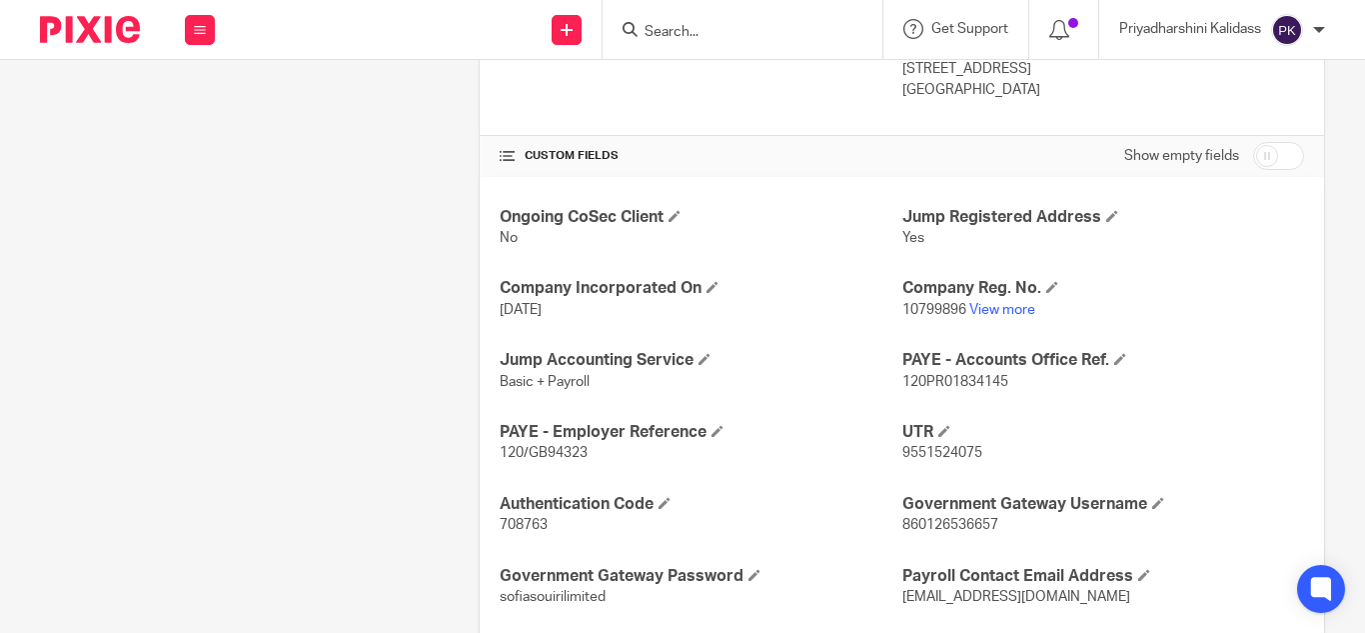
scroll to position [731, 0]
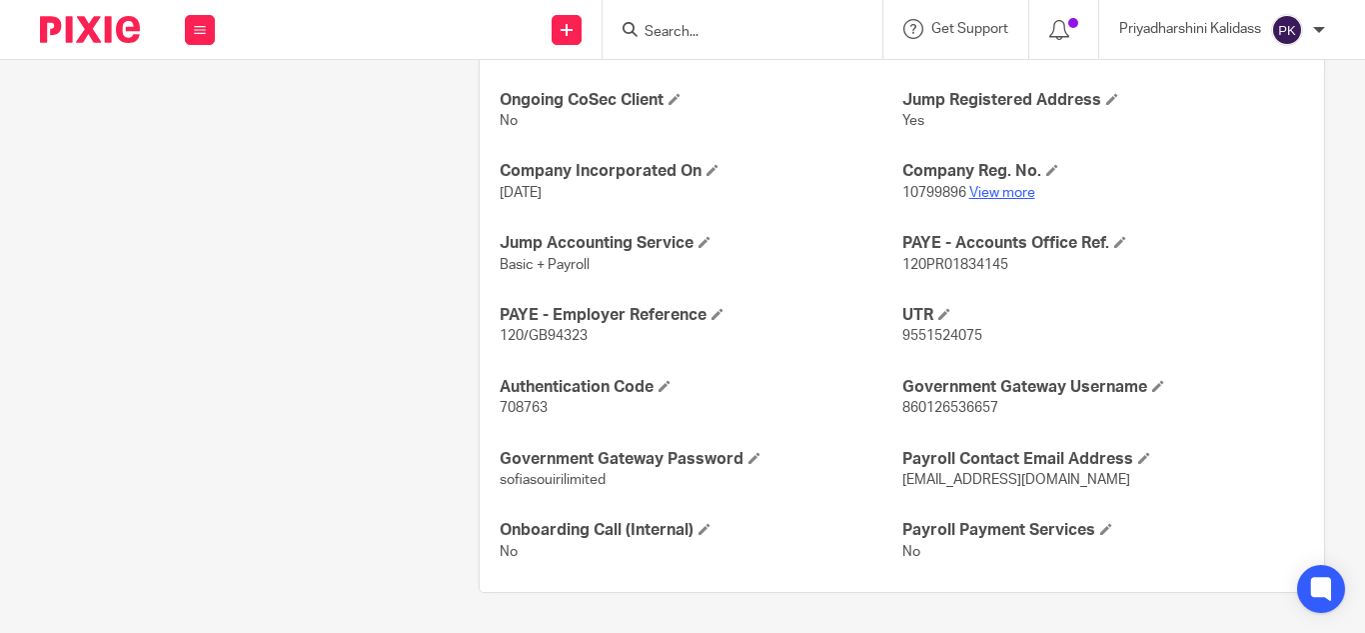
click at [995, 189] on link "View more" at bounding box center [1002, 193] width 66 height 14
